Goal: Connect with others: Connect with others

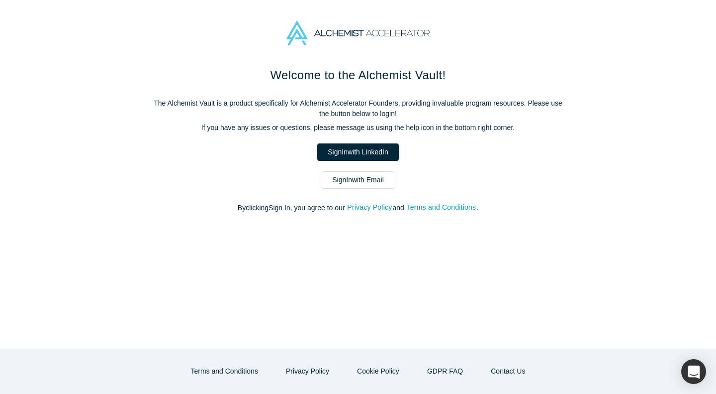
click at [366, 185] on link "Sign In with Email" at bounding box center [358, 179] width 73 height 17
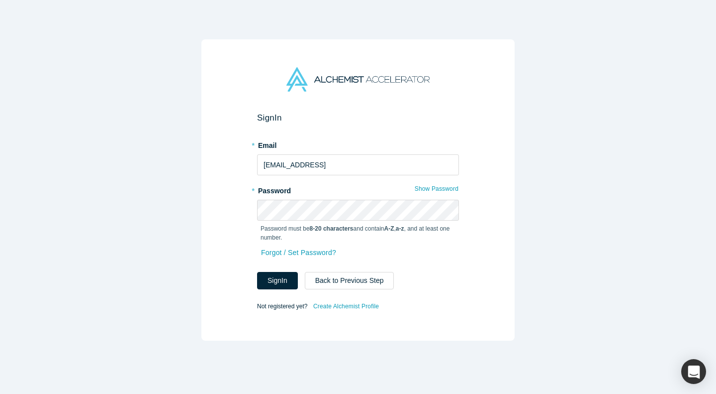
click at [273, 290] on form "Sign In * Email [EMAIL_ADDRESS] * Password Show Password Password must be 8-20 …" at bounding box center [358, 212] width 202 height 200
click at [286, 278] on button "Sign In" at bounding box center [277, 280] width 41 height 17
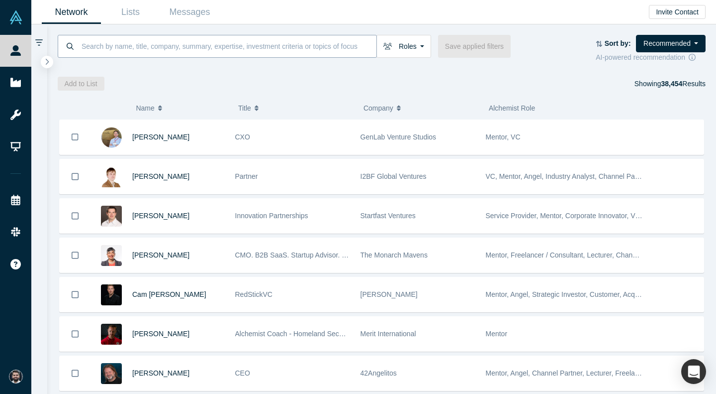
click at [305, 43] on input at bounding box center [229, 45] width 296 height 23
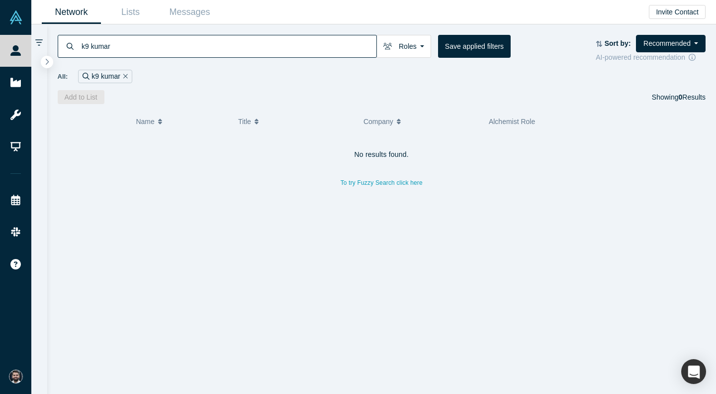
click at [268, 52] on input "k9 kumar" at bounding box center [229, 45] width 296 height 23
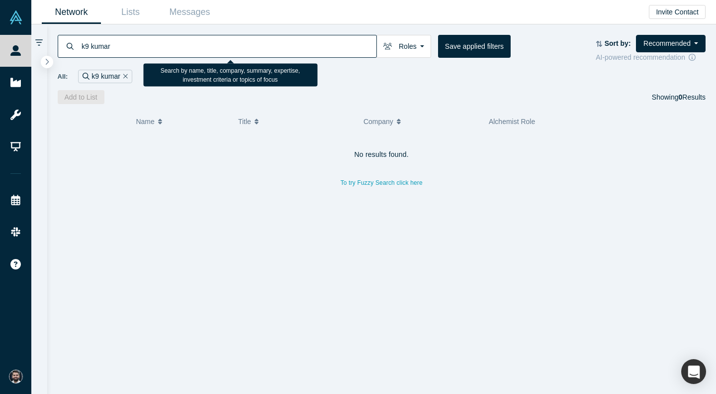
click at [268, 52] on input "k9 kumar" at bounding box center [229, 45] width 296 height 23
type input "k9"
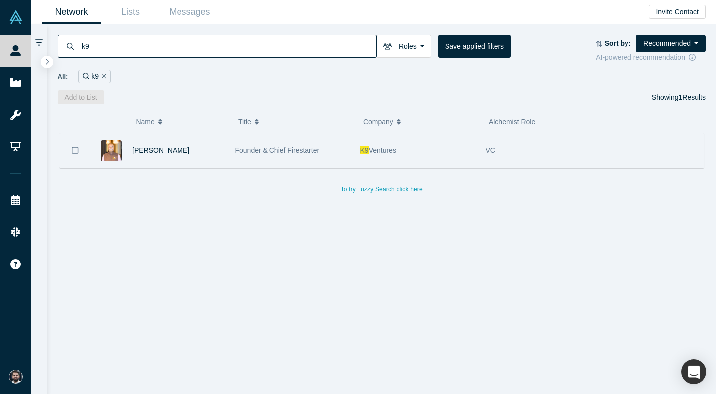
click at [130, 153] on div "[PERSON_NAME]" at bounding box center [158, 150] width 134 height 34
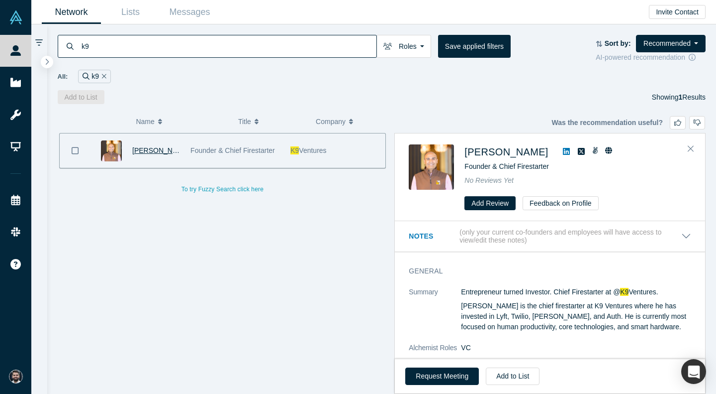
click at [148, 151] on span "[PERSON_NAME]" at bounding box center [160, 150] width 57 height 8
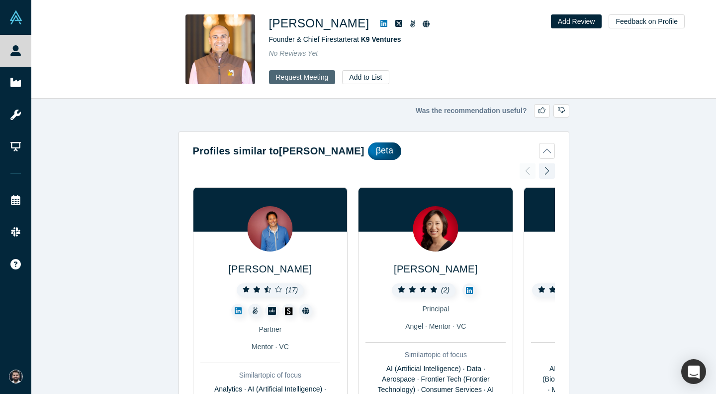
click at [274, 80] on button "Request Meeting" at bounding box center [302, 77] width 67 height 14
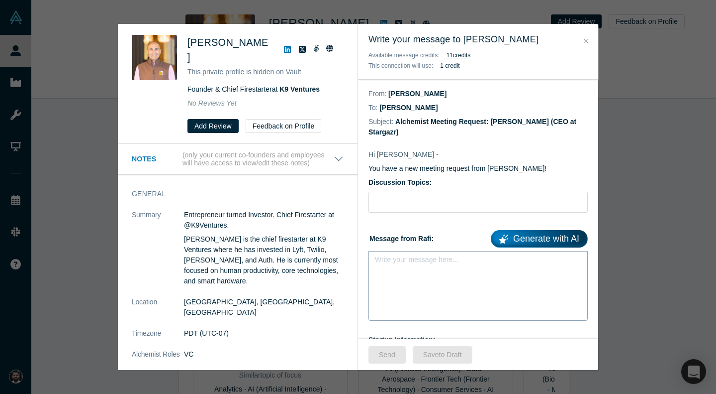
click at [425, 261] on div "rdw-editor" at bounding box center [479, 262] width 194 height 10
click at [661, 46] on div "Was the recommendation useful? [PERSON_NAME] This private profile is hidden on …" at bounding box center [358, 197] width 716 height 394
